Goal: Task Accomplishment & Management: Manage account settings

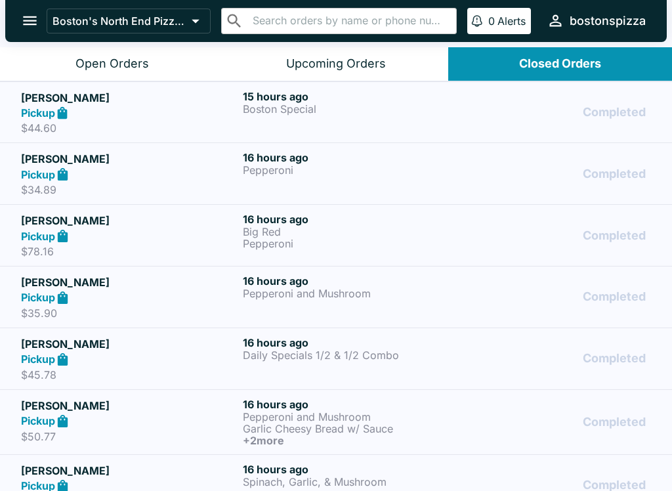
scroll to position [-7, 0]
click at [145, 65] on div "Open Orders" at bounding box center [111, 63] width 73 height 15
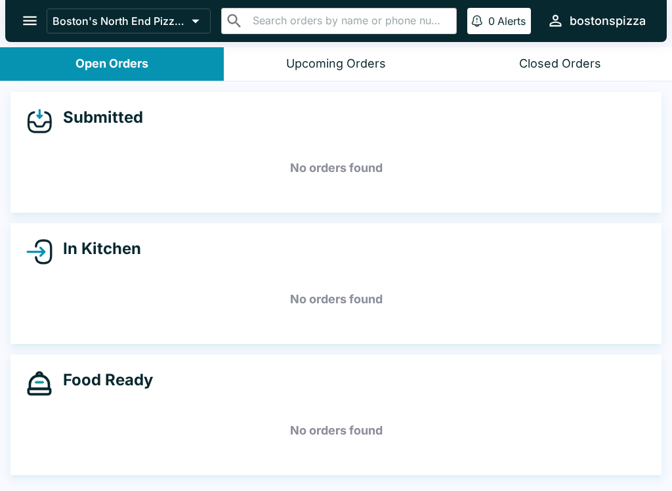
click at [27, 31] on button "open drawer" at bounding box center [29, 20] width 33 height 33
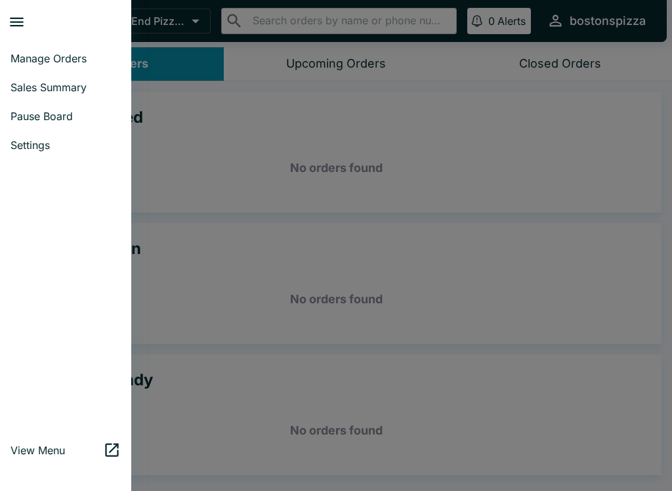
click at [58, 60] on span "Manage Orders" at bounding box center [65, 58] width 110 height 13
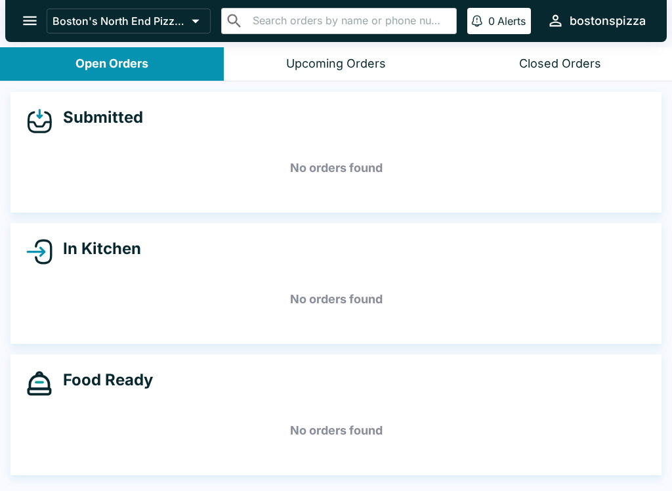
click at [33, 18] on icon "open drawer" at bounding box center [30, 20] width 14 height 9
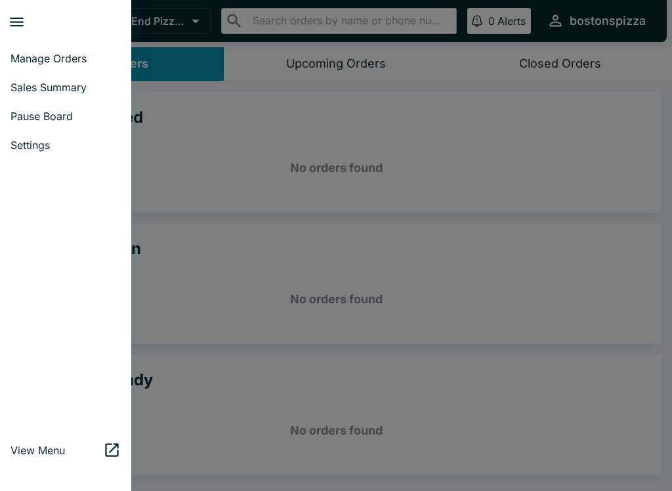
click at [82, 91] on span "Sales Summary" at bounding box center [65, 87] width 110 height 13
select select "03:00"
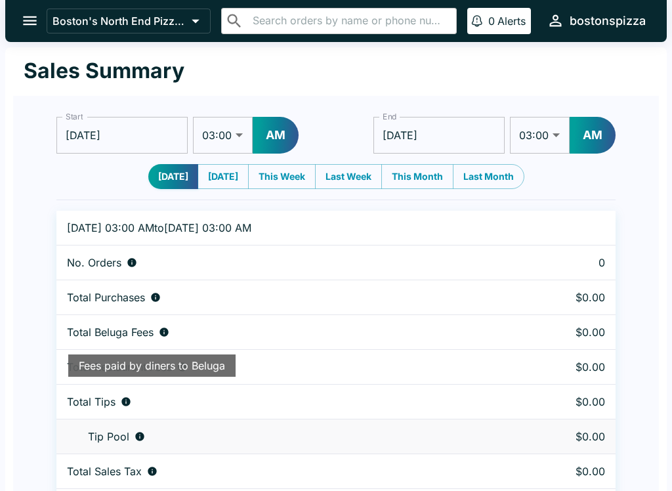
click at [35, 16] on icon "open drawer" at bounding box center [30, 21] width 18 height 18
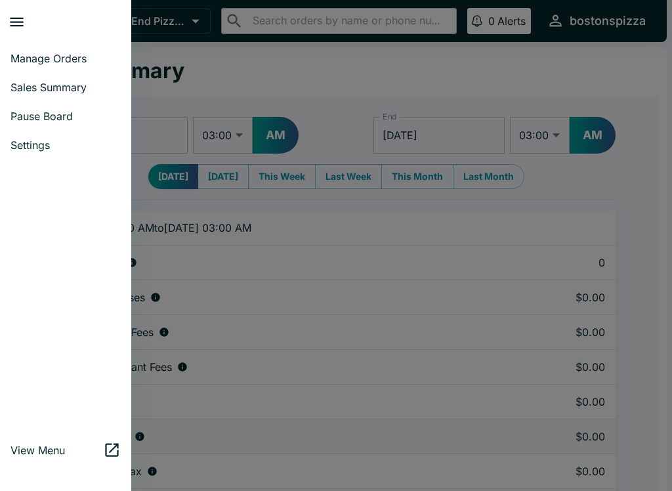
click at [65, 60] on span "Manage Orders" at bounding box center [65, 58] width 110 height 13
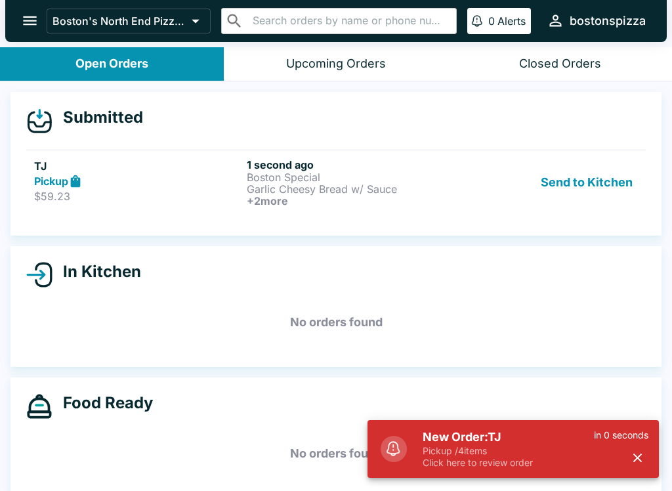
click at [496, 451] on p "Pickup / 4 items" at bounding box center [508, 451] width 171 height 12
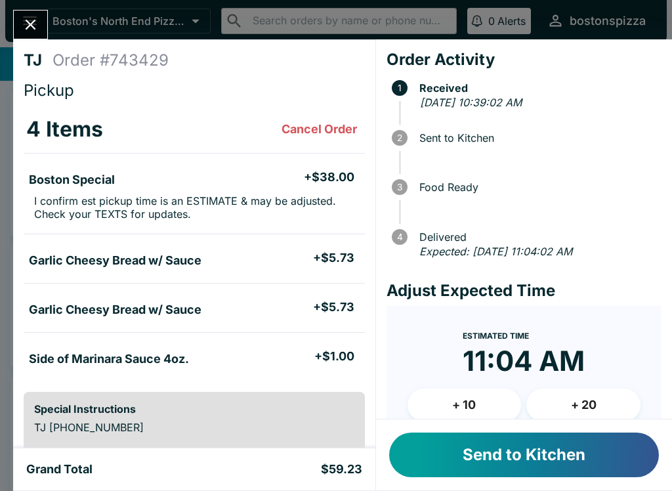
click at [530, 464] on button "Send to Kitchen" at bounding box center [524, 454] width 270 height 45
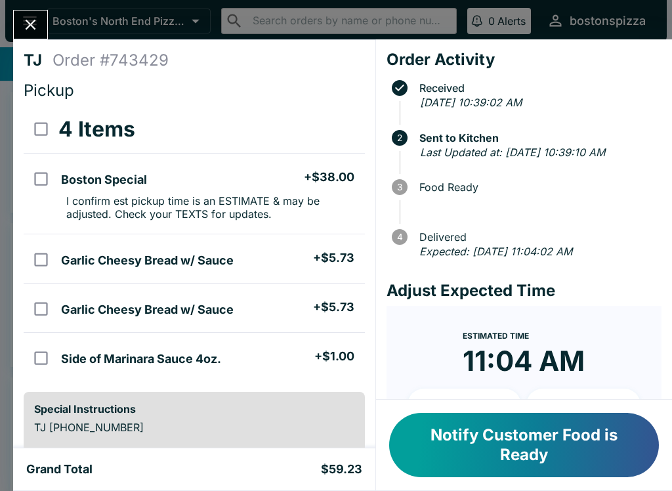
scroll to position [-21, 0]
click at [37, 21] on icon "Close" at bounding box center [31, 25] width 18 height 18
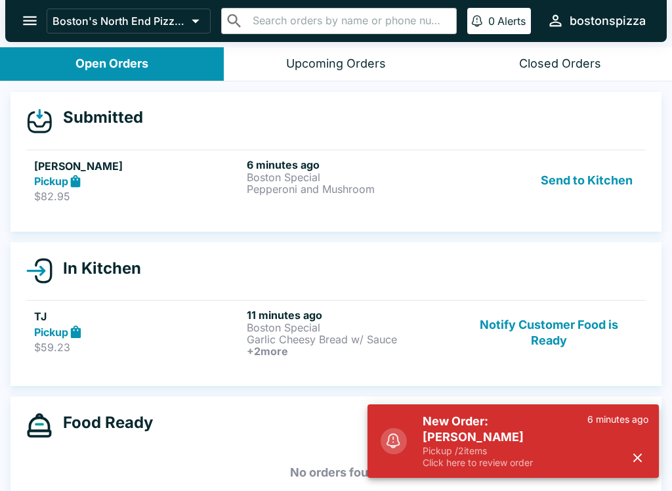
click at [560, 444] on h5 "New Order: [PERSON_NAME]" at bounding box center [505, 428] width 165 height 31
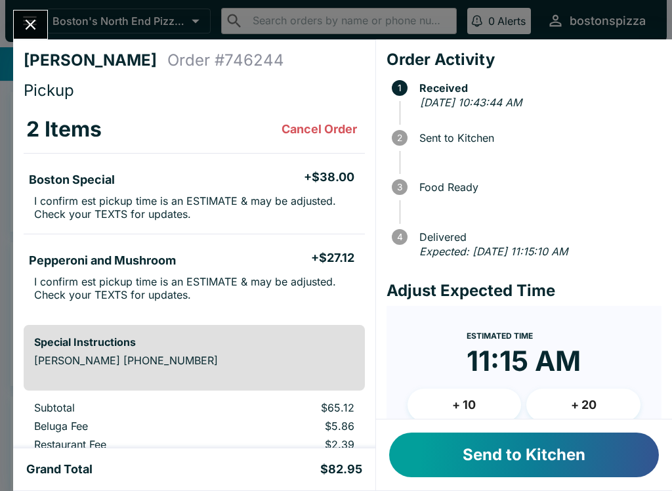
click at [548, 444] on button "Send to Kitchen" at bounding box center [524, 454] width 270 height 45
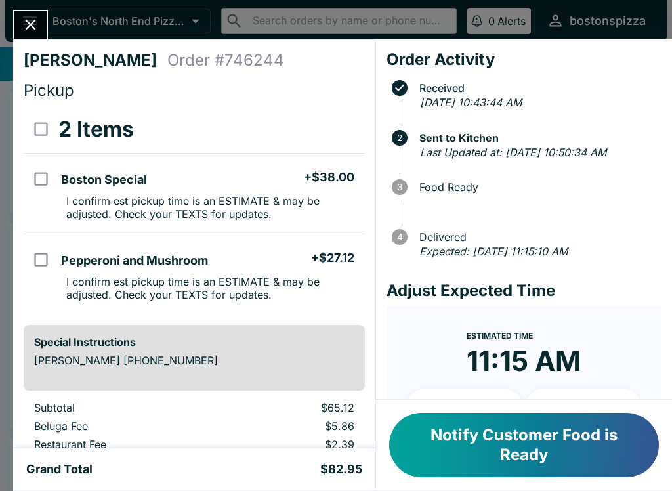
click at [33, 35] on button "Close" at bounding box center [30, 24] width 33 height 28
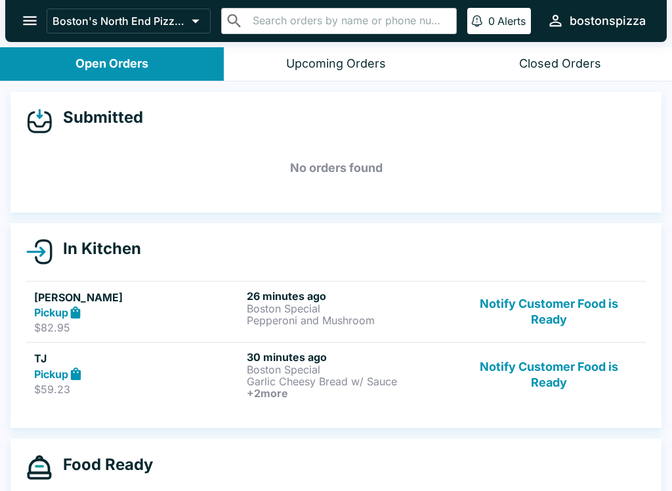
click at [246, 376] on div "TJ Pickup $59.23 30 minutes ago Boston Special Garlic Cheesy Bread w/ Sauce + 2…" at bounding box center [336, 374] width 604 height 49
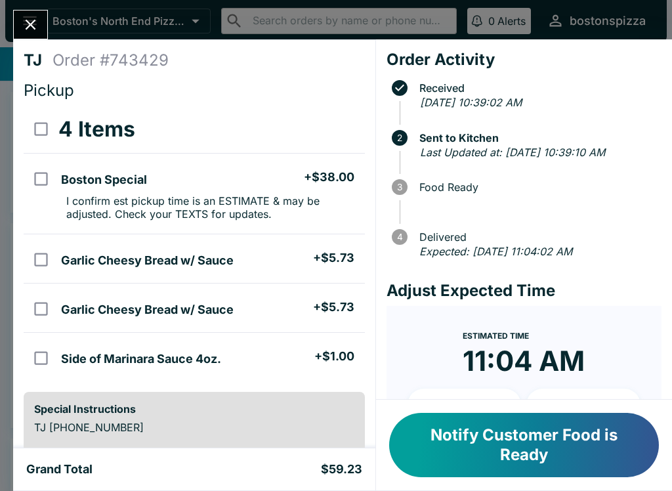
click at [488, 453] on button "Notify Customer Food is Ready" at bounding box center [524, 445] width 270 height 64
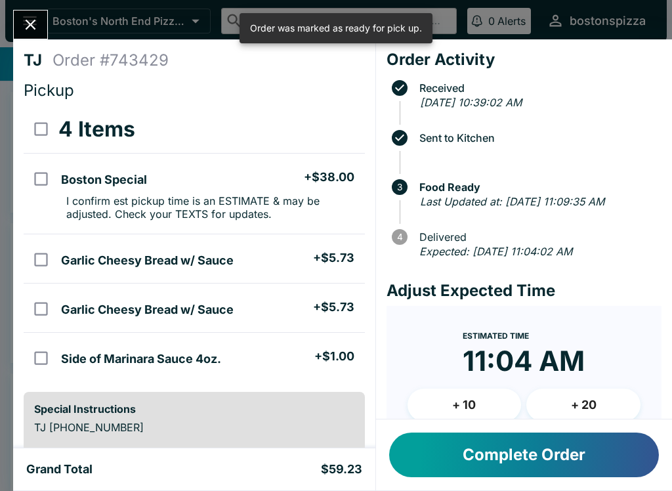
click at [24, 12] on button "Close" at bounding box center [30, 24] width 33 height 28
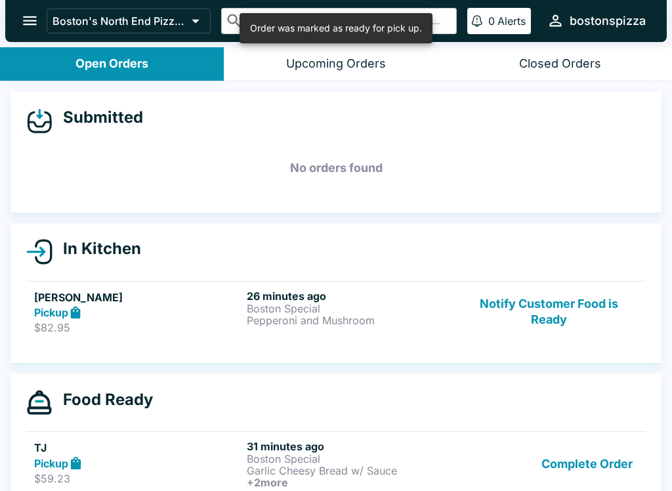
click at [534, 306] on button "Notify Customer Food is Ready" at bounding box center [549, 311] width 178 height 45
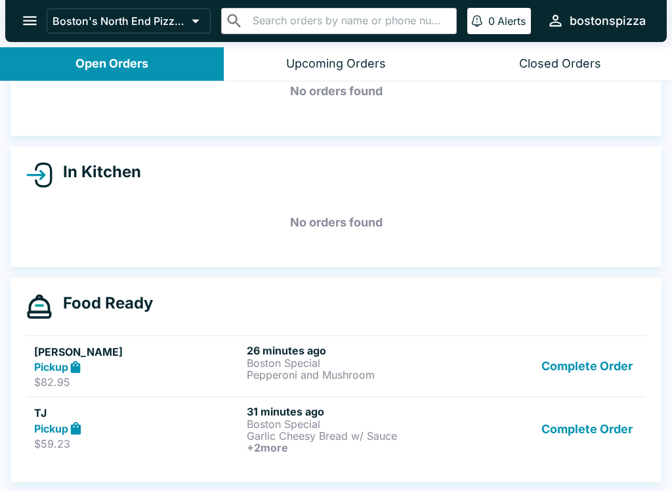
click at [583, 430] on button "Complete Order" at bounding box center [587, 429] width 102 height 49
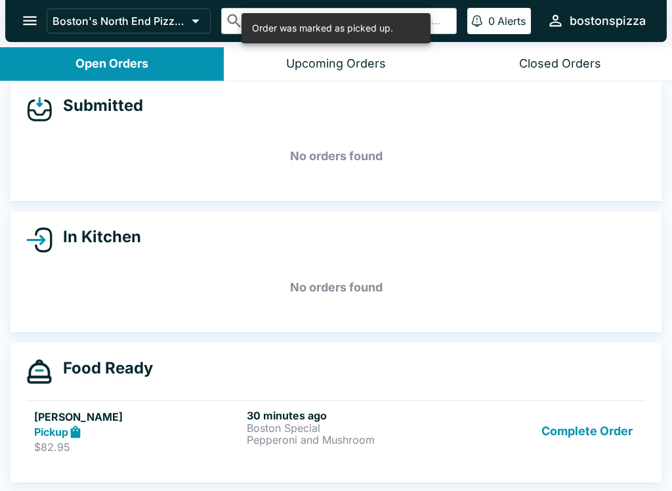
scroll to position [2, 0]
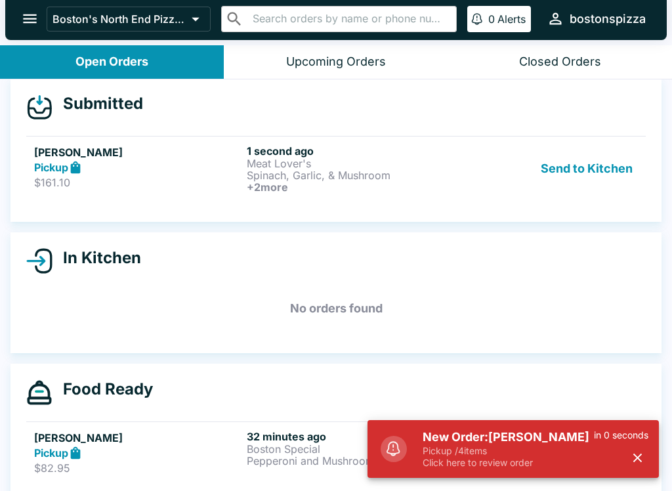
click at [556, 454] on p "Pickup / 4 items" at bounding box center [508, 451] width 171 height 12
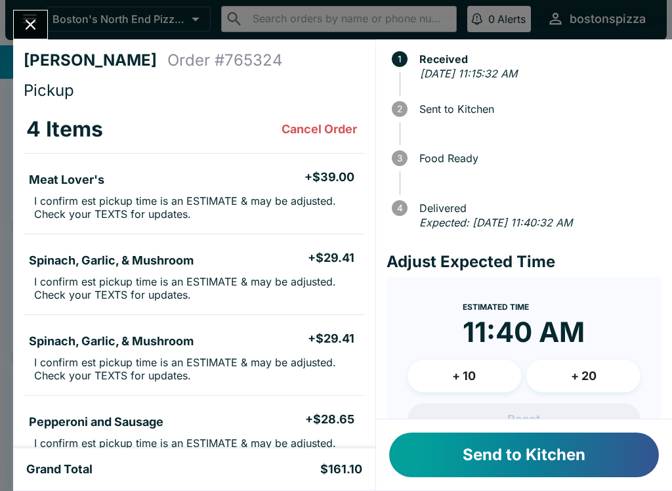
click at [482, 371] on button "+ 10" at bounding box center [465, 376] width 114 height 33
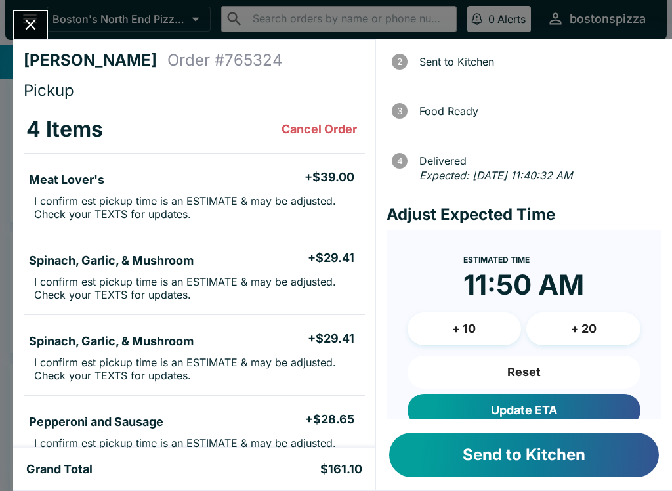
scroll to position [89, 0]
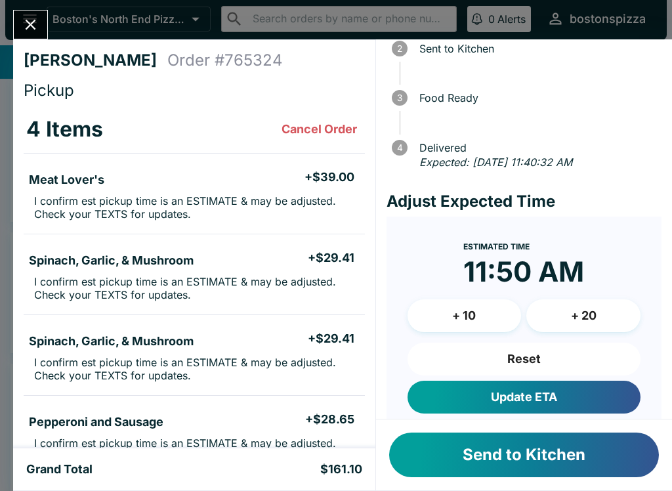
click at [552, 398] on button "Update ETA" at bounding box center [524, 397] width 233 height 33
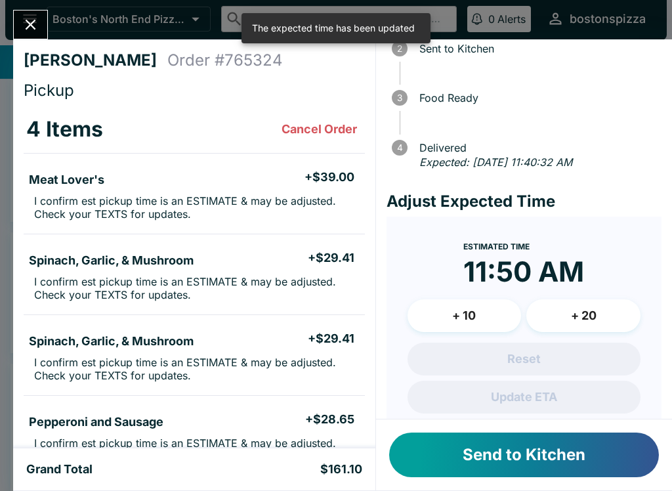
click at [578, 461] on button "Send to Kitchen" at bounding box center [524, 454] width 270 height 45
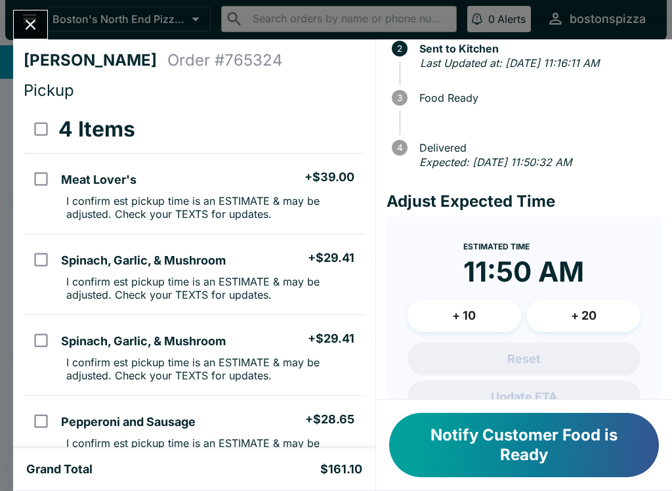
click at [551, 442] on button "Notify Customer Food is Ready" at bounding box center [524, 445] width 270 height 64
